Goal: Information Seeking & Learning: Get advice/opinions

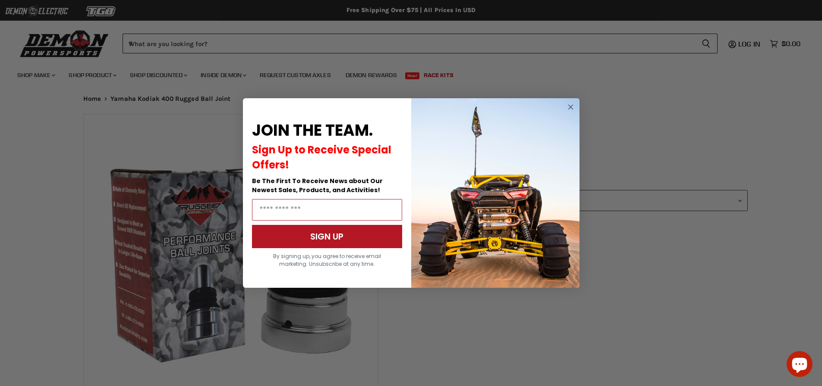
select select "******"
click at [570, 106] on circle "Close dialog" at bounding box center [570, 107] width 10 height 10
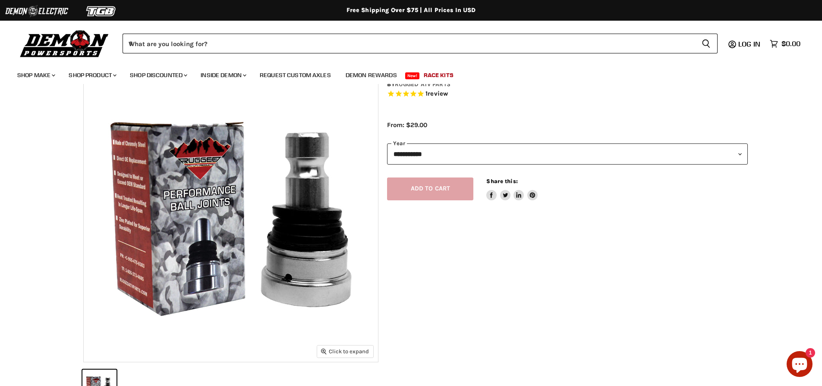
scroll to position [43, 0]
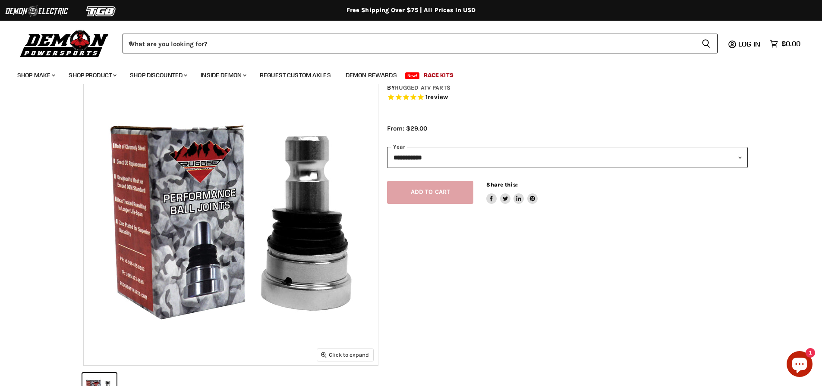
select select "******"
